Goal: Transaction & Acquisition: Purchase product/service

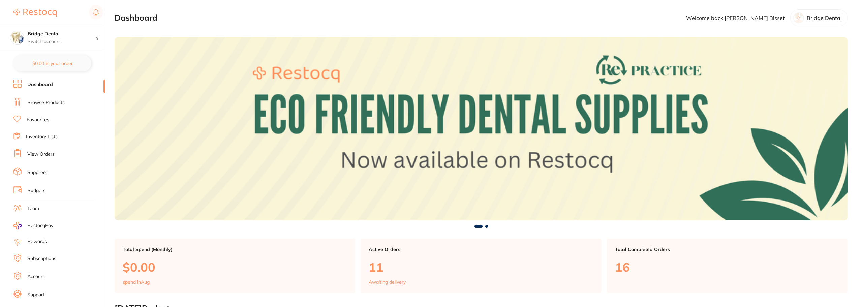
click at [42, 104] on link "Browse Products" at bounding box center [45, 102] width 37 height 7
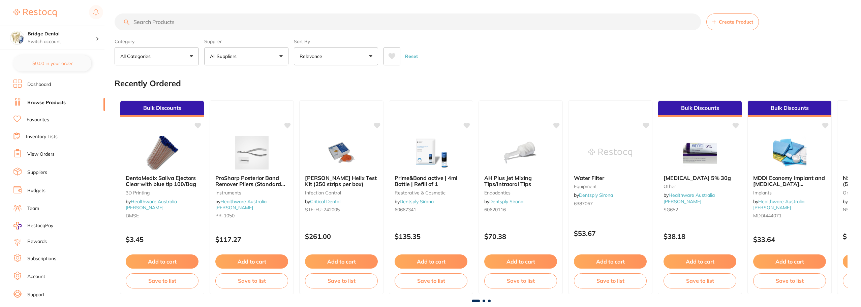
click at [157, 22] on input "search" at bounding box center [408, 21] width 586 height 17
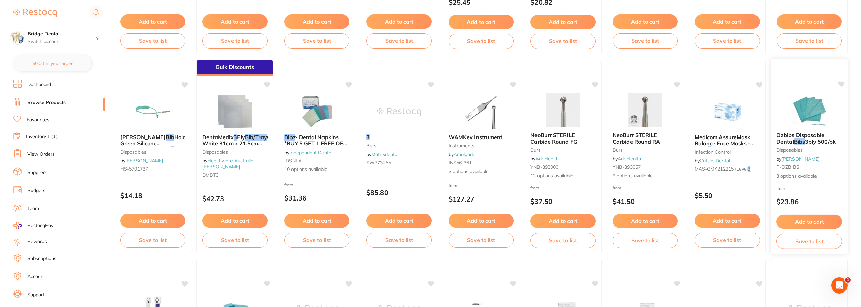
scroll to position [236, 0]
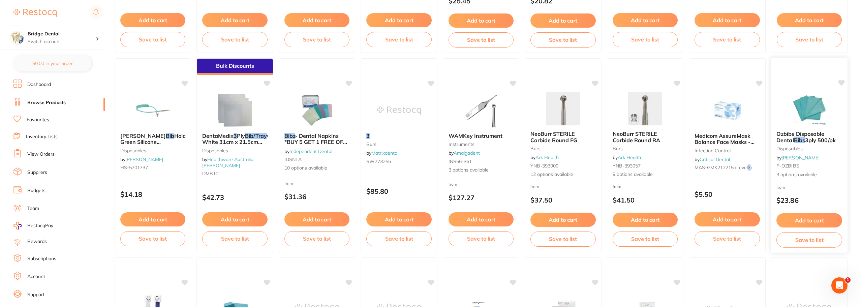
type input "3 layer bibs"
click at [811, 113] on img at bounding box center [809, 108] width 44 height 34
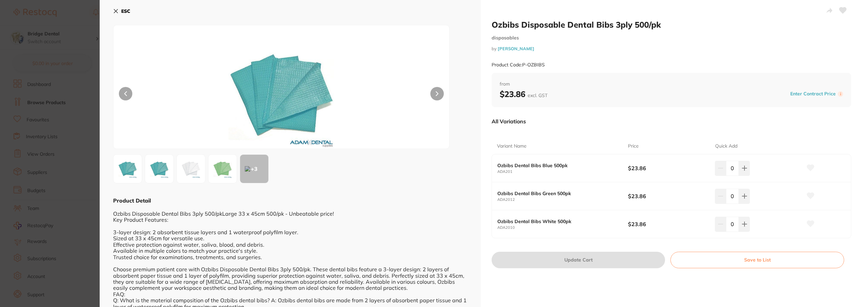
click at [116, 10] on icon at bounding box center [115, 10] width 5 height 5
